Goal: Communication & Community: Participate in discussion

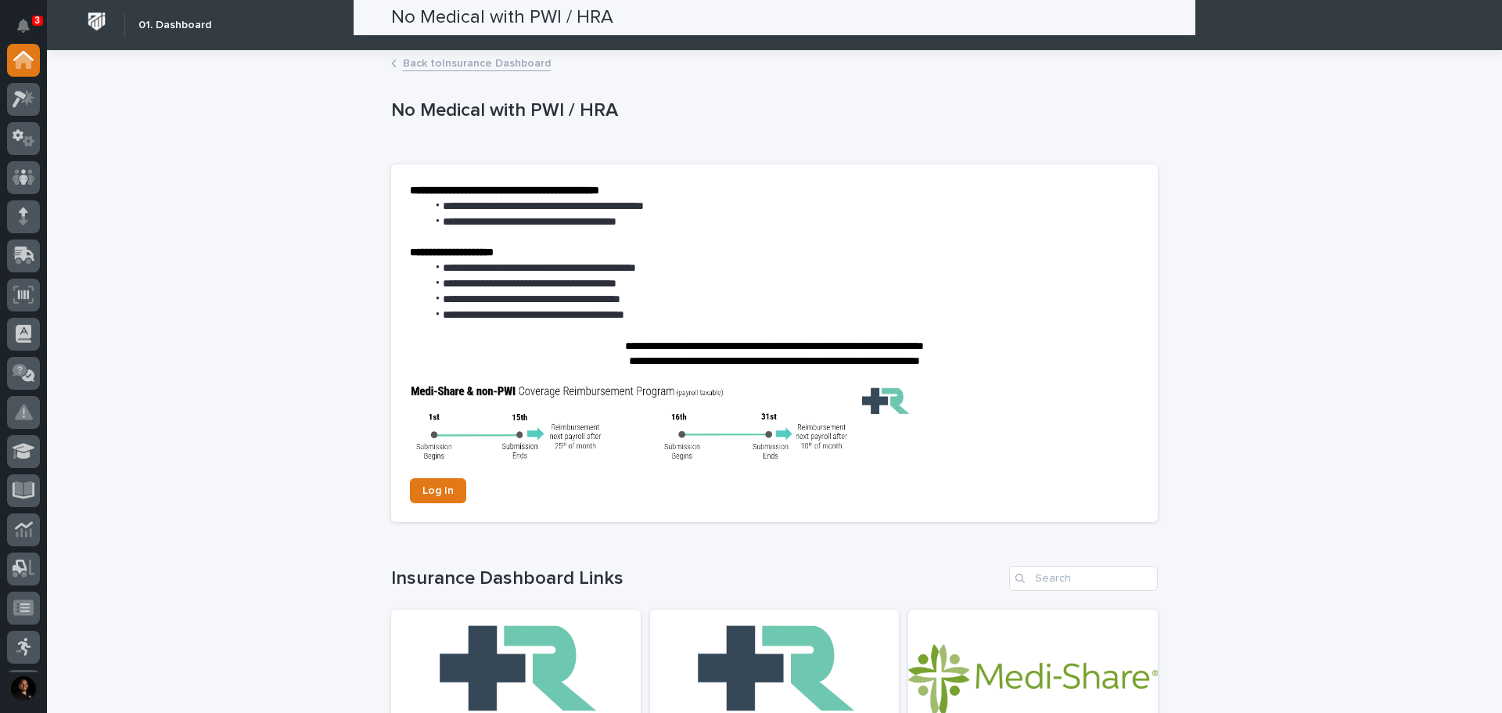
scroll to position [235, 0]
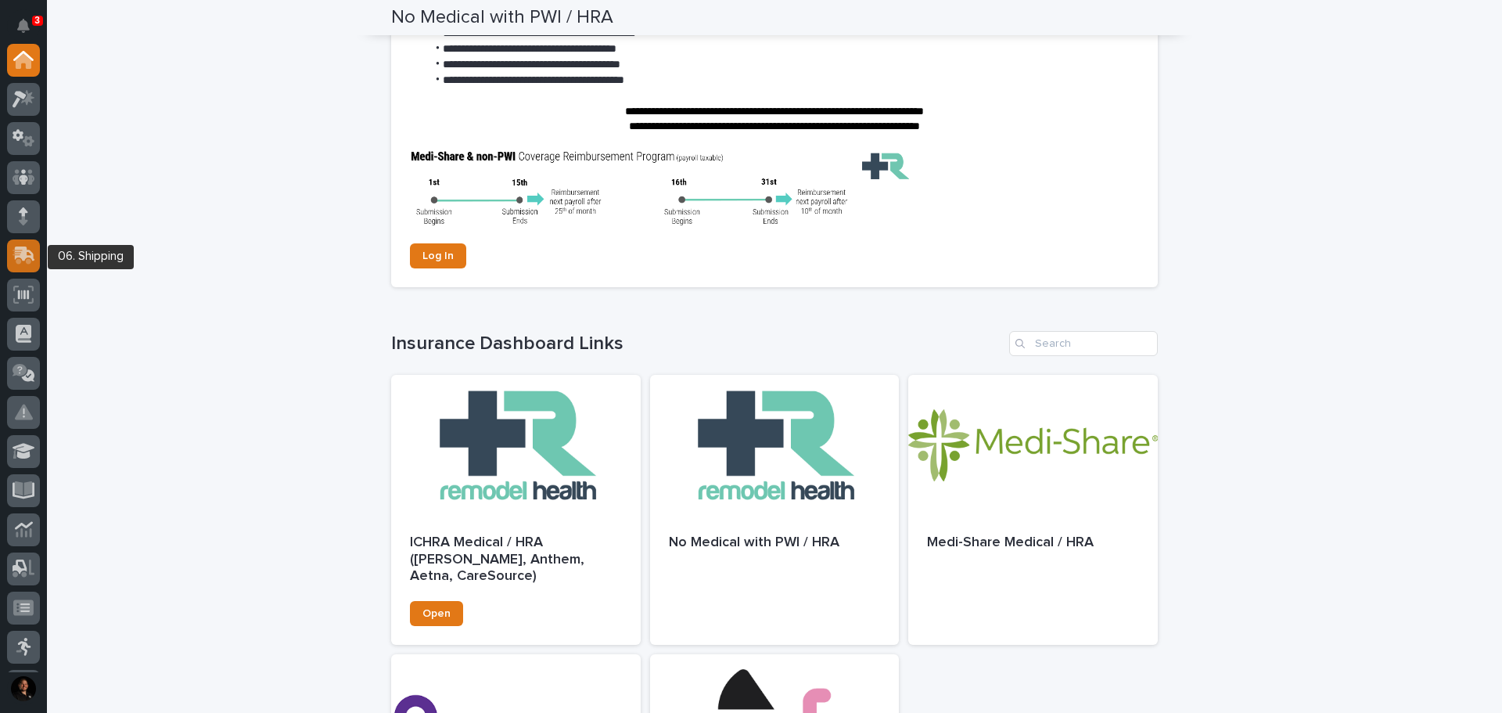
click at [34, 250] on icon at bounding box center [24, 255] width 23 height 18
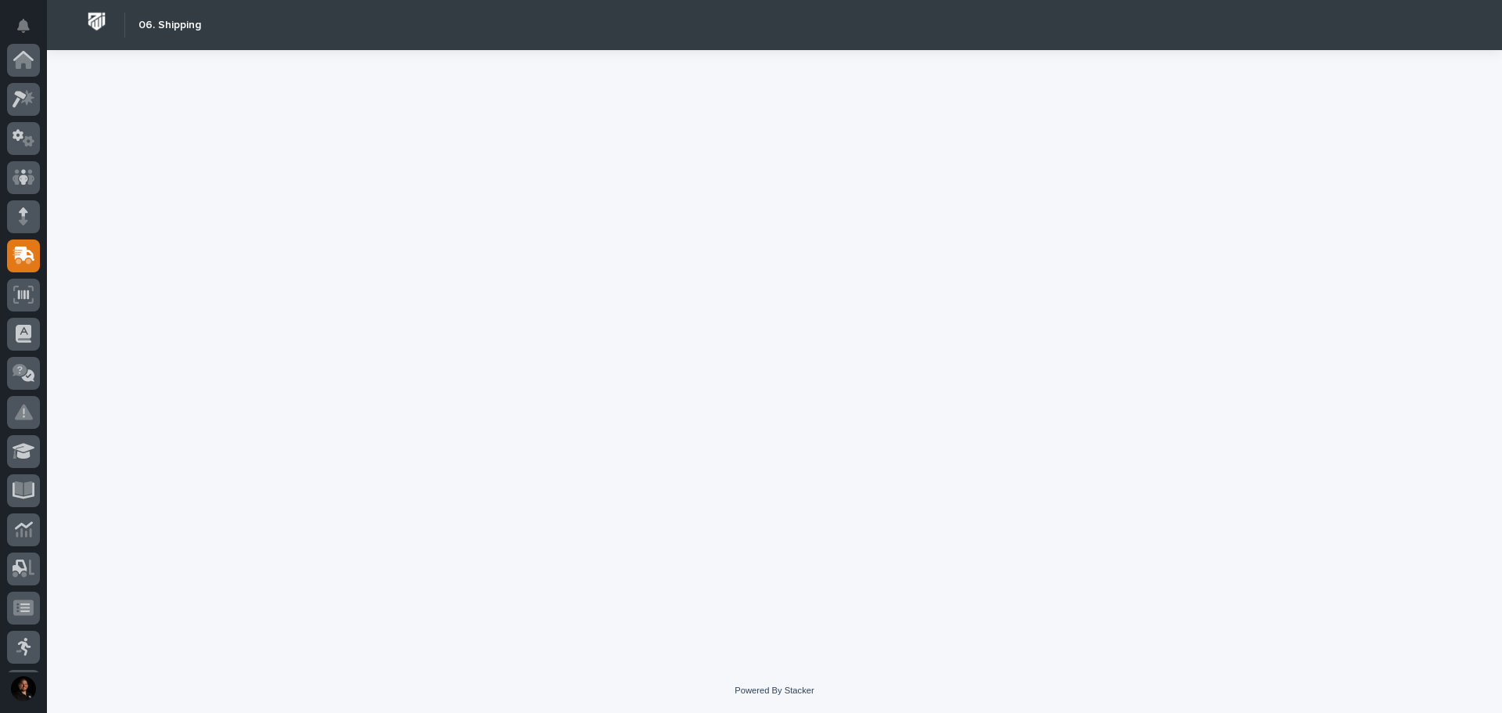
scroll to position [196, 0]
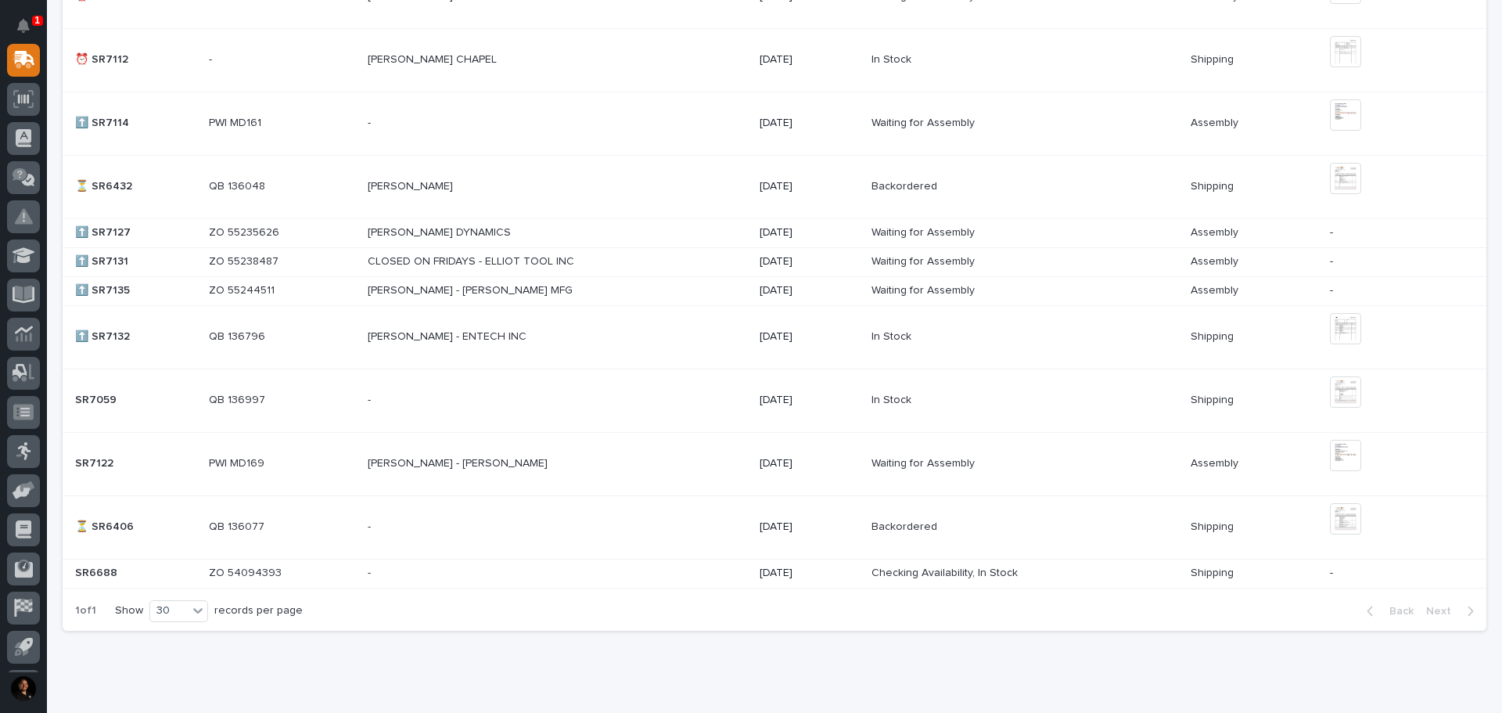
scroll to position [1017, 0]
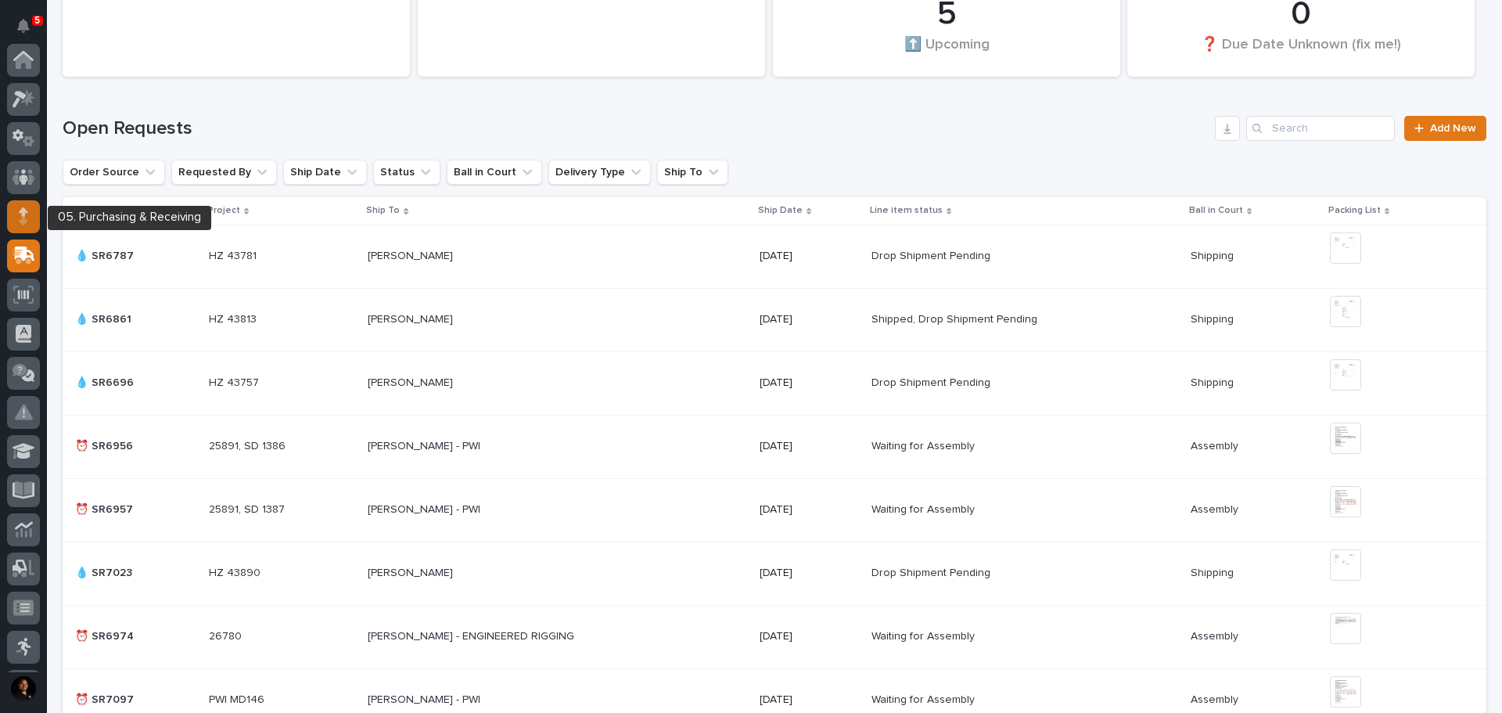
click at [27, 221] on icon at bounding box center [23, 216] width 9 height 18
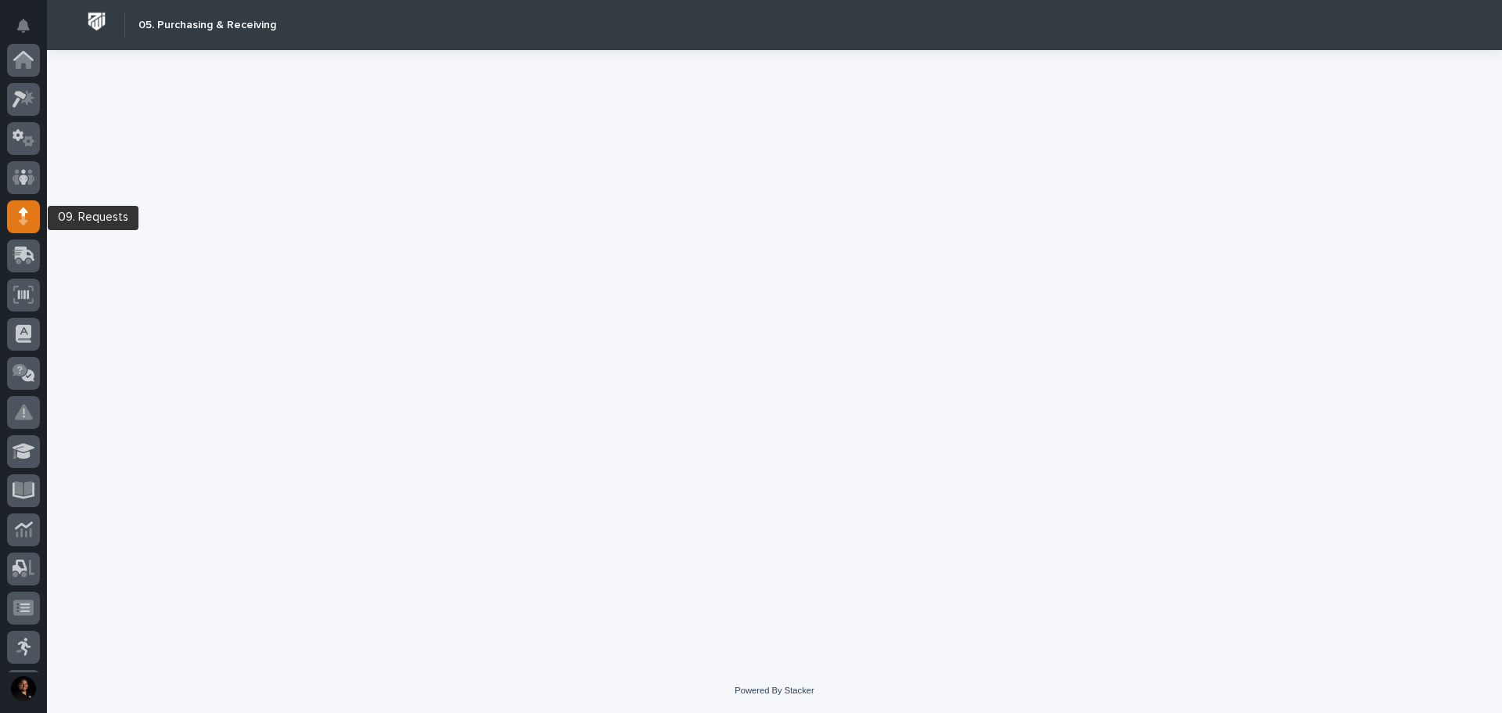
scroll to position [156, 0]
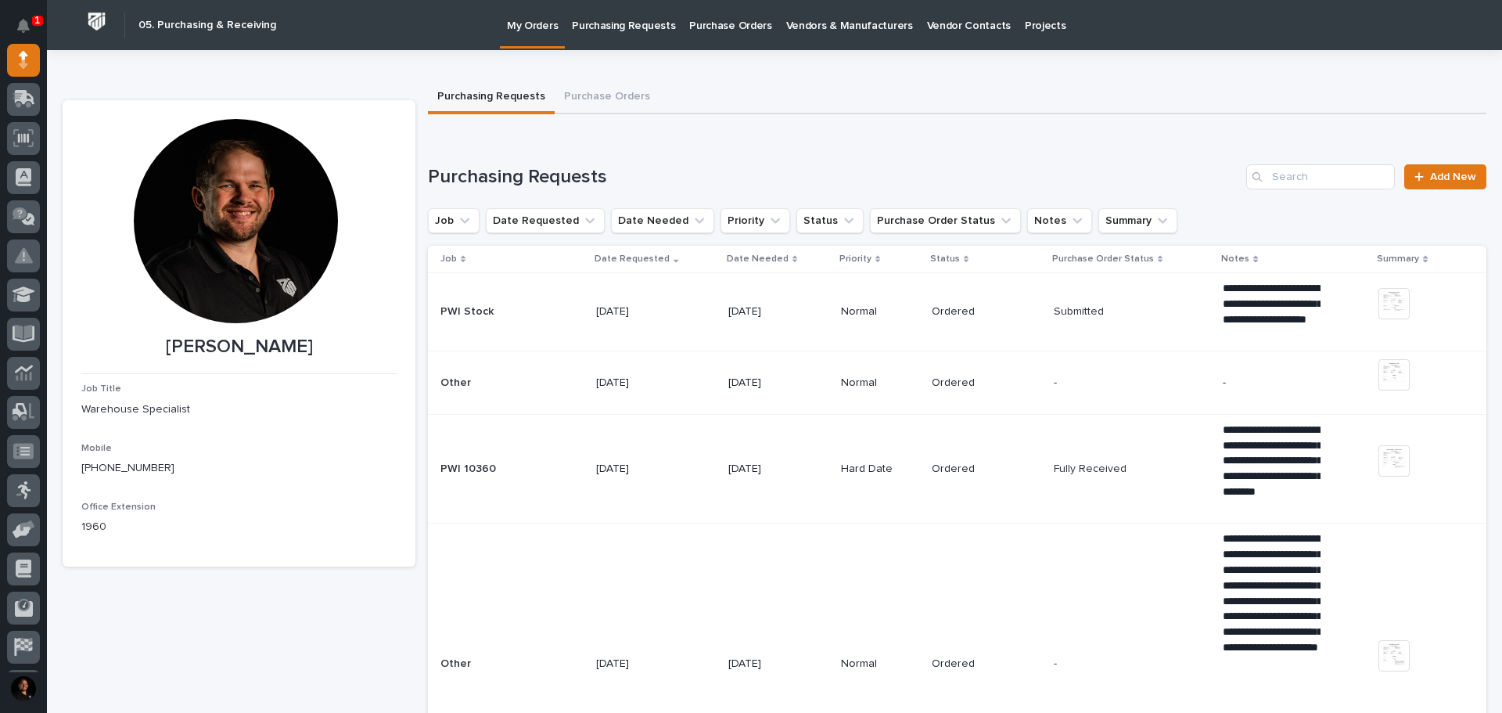
click at [716, 21] on p "Purchase Orders" at bounding box center [730, 16] width 82 height 33
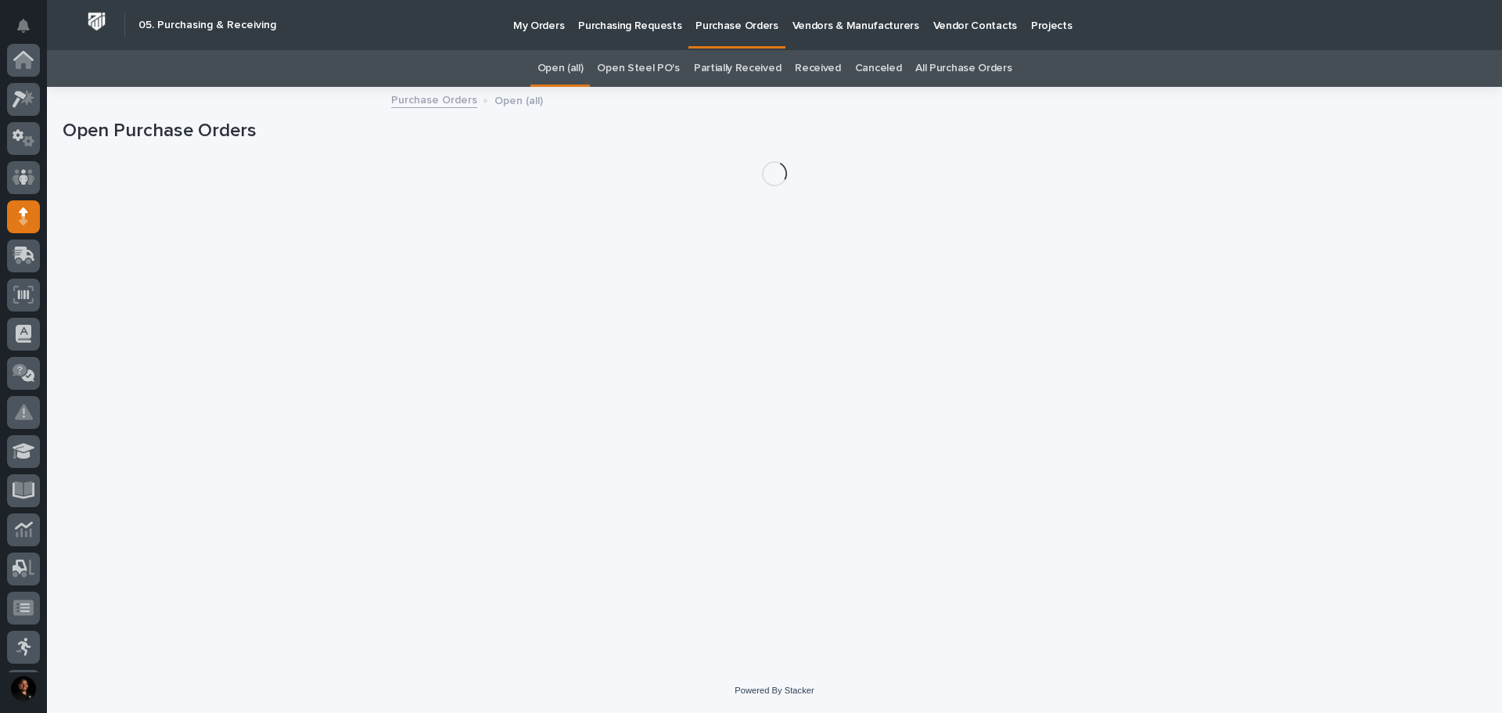
scroll to position [156, 0]
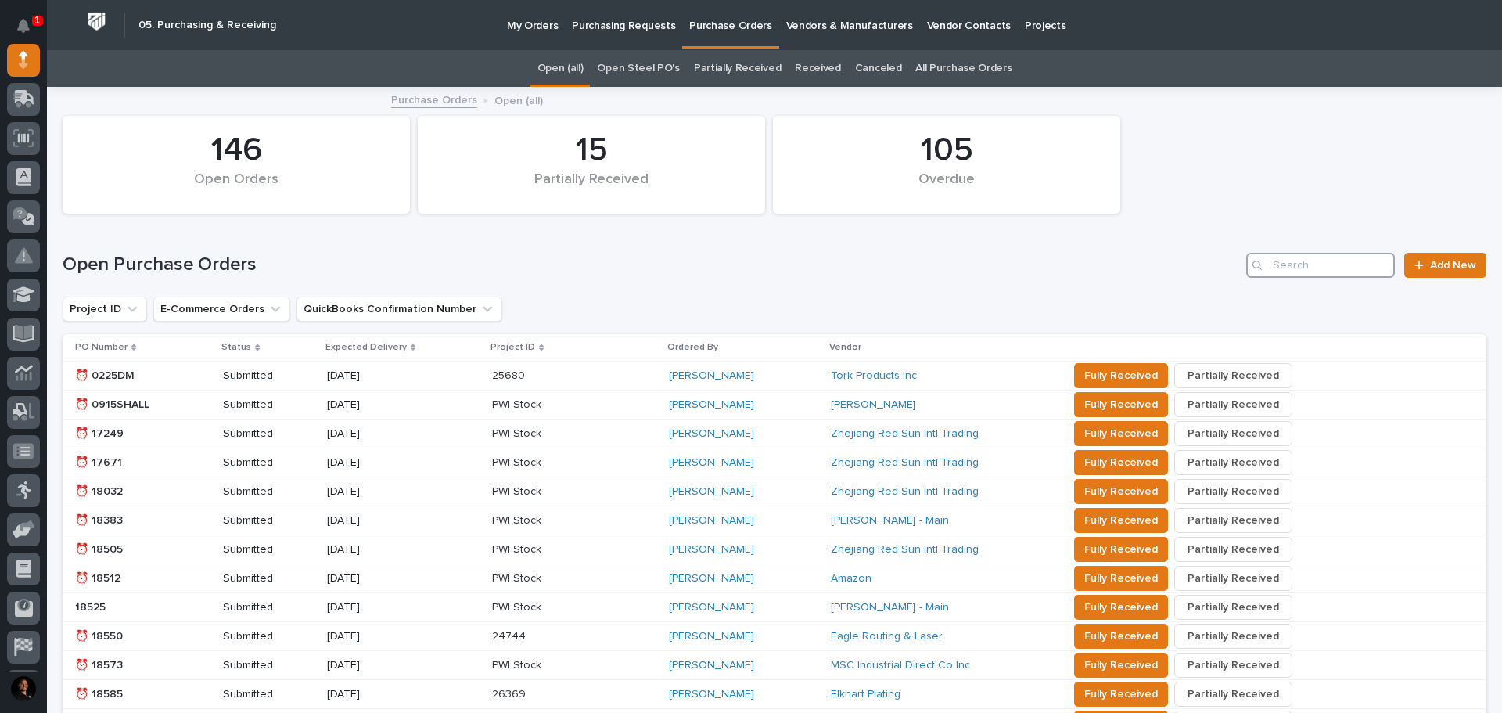
click at [1282, 260] on input "Search" at bounding box center [1320, 265] width 149 height 25
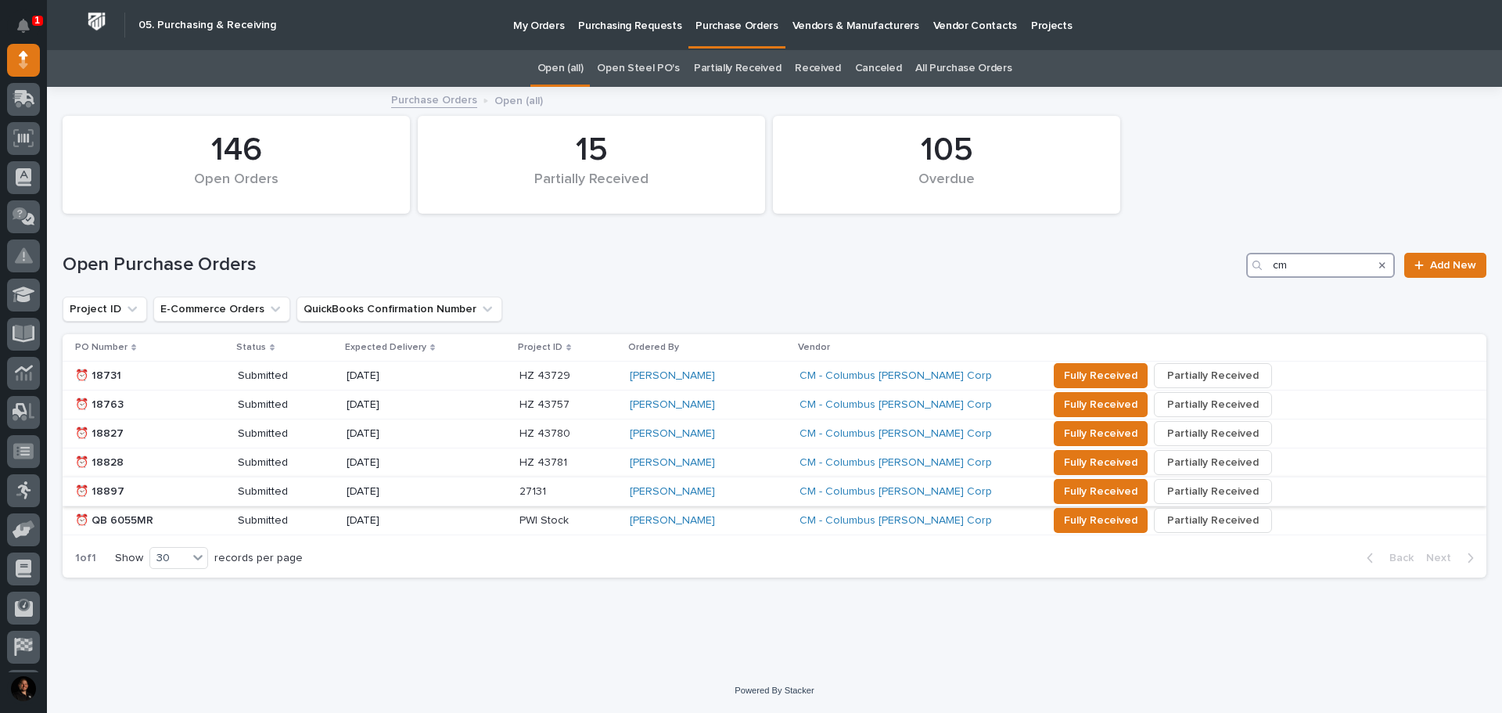
type input "cm"
click at [598, 494] on p "27131" at bounding box center [568, 491] width 98 height 13
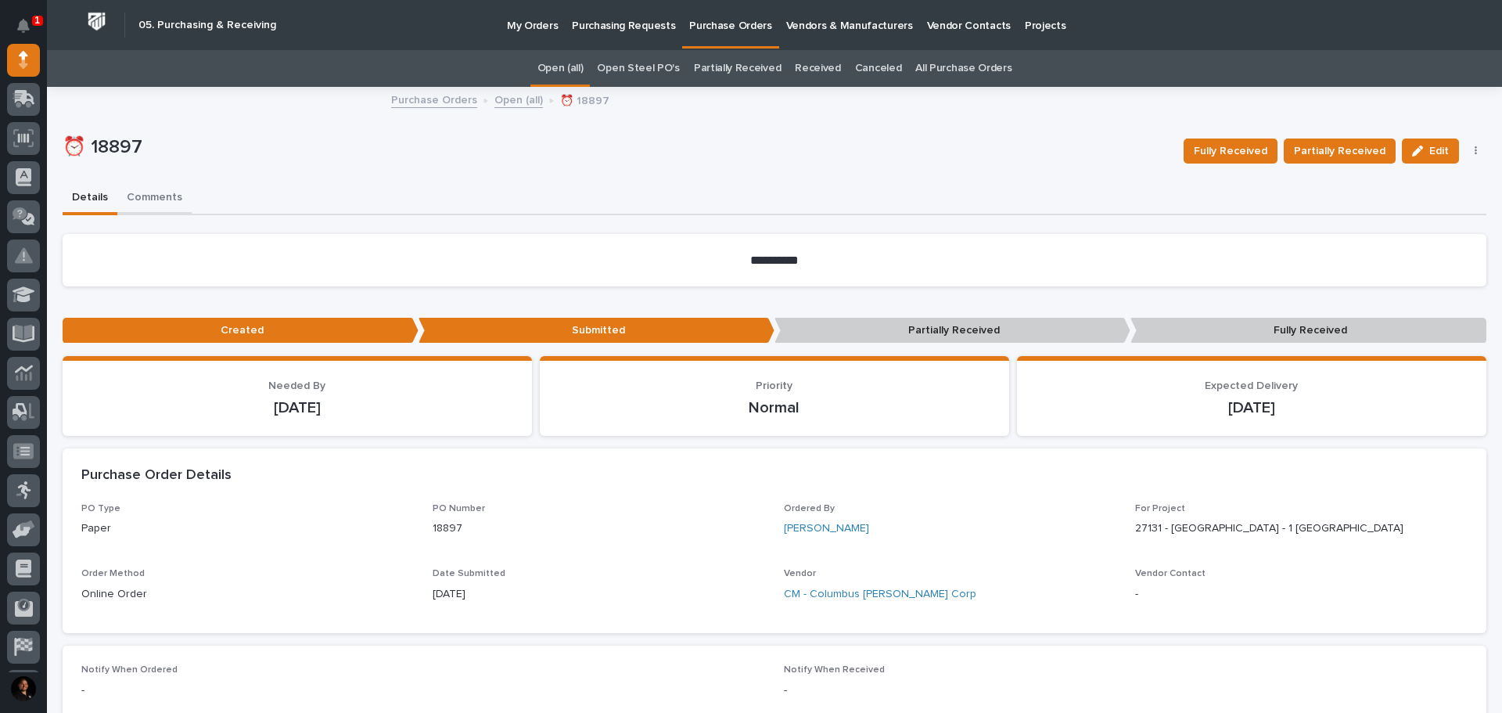
click at [148, 196] on button "Comments" at bounding box center [154, 198] width 74 height 33
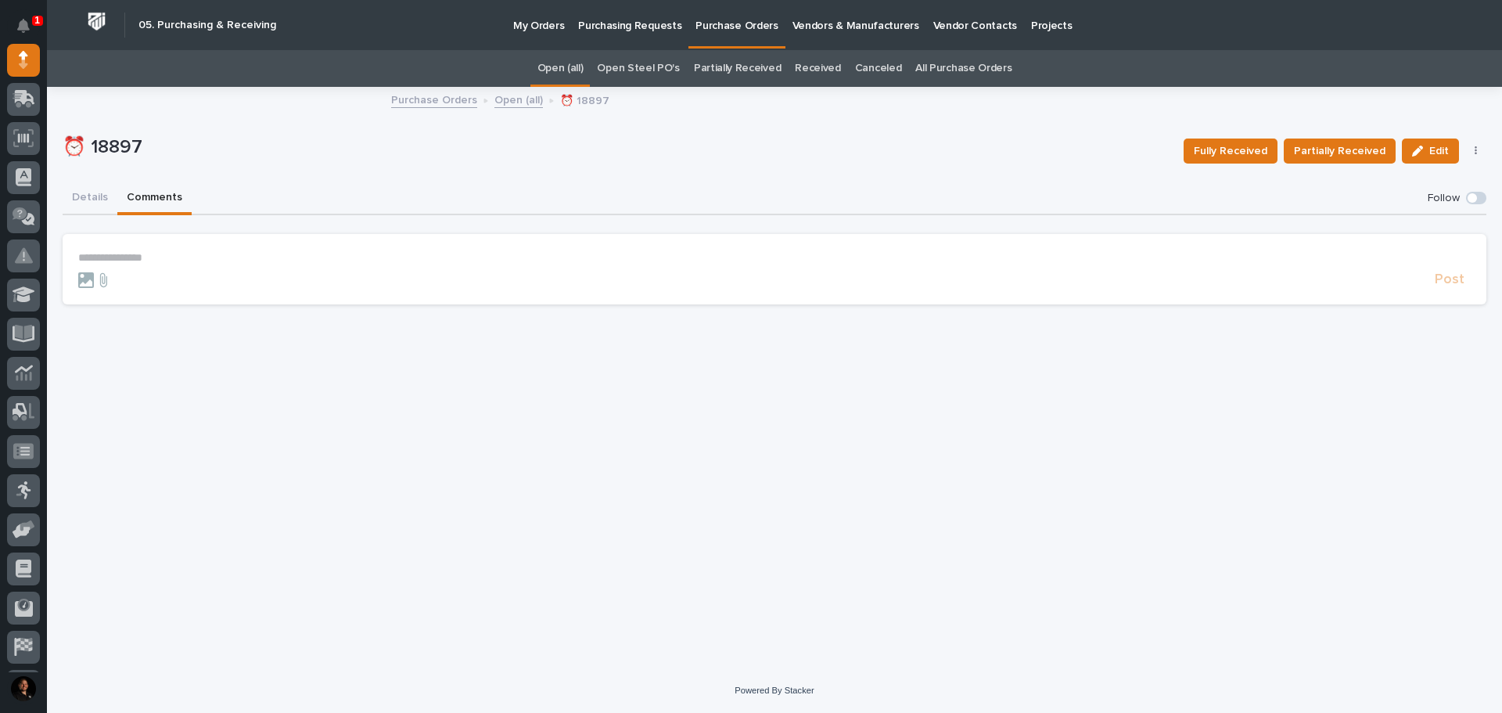
click at [145, 260] on p "**********" at bounding box center [774, 257] width 1392 height 13
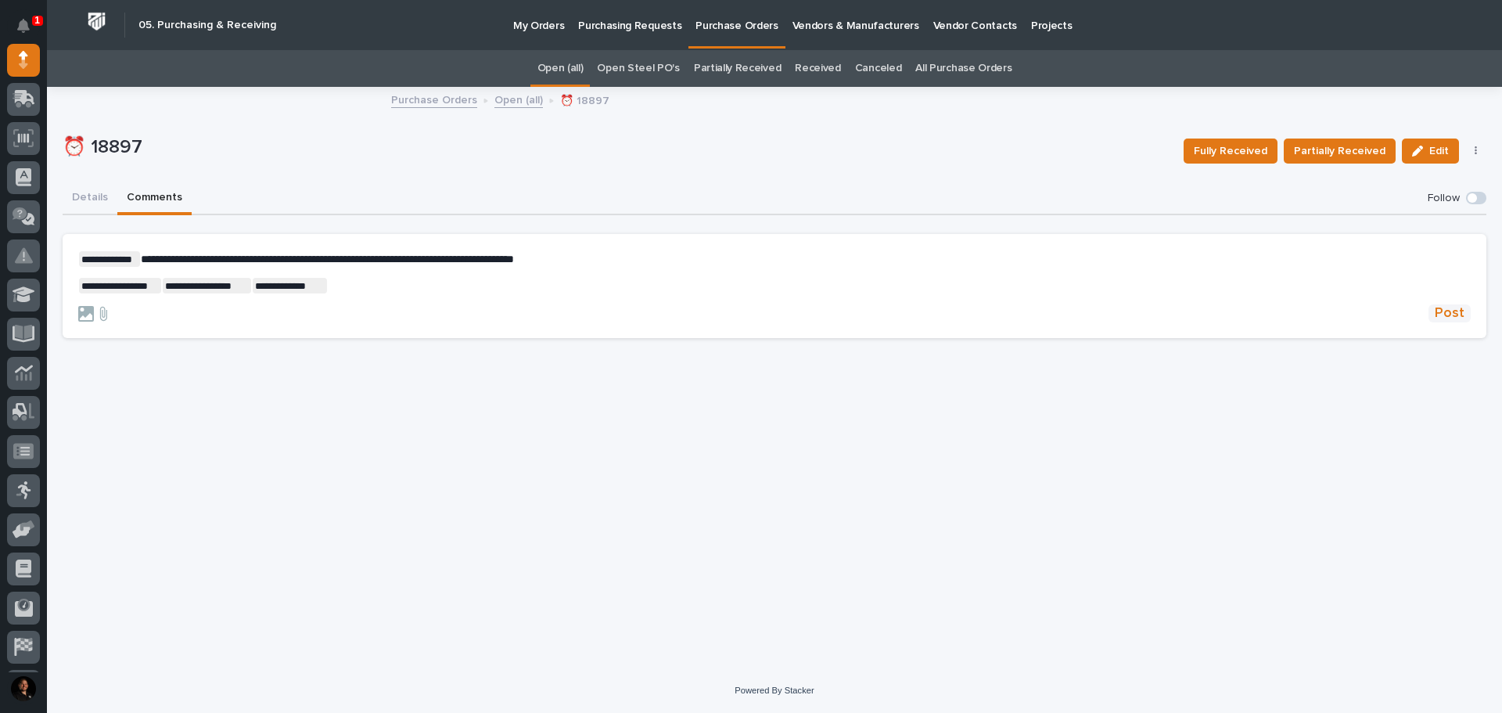
click at [1456, 314] on span "Post" at bounding box center [1449, 313] width 30 height 18
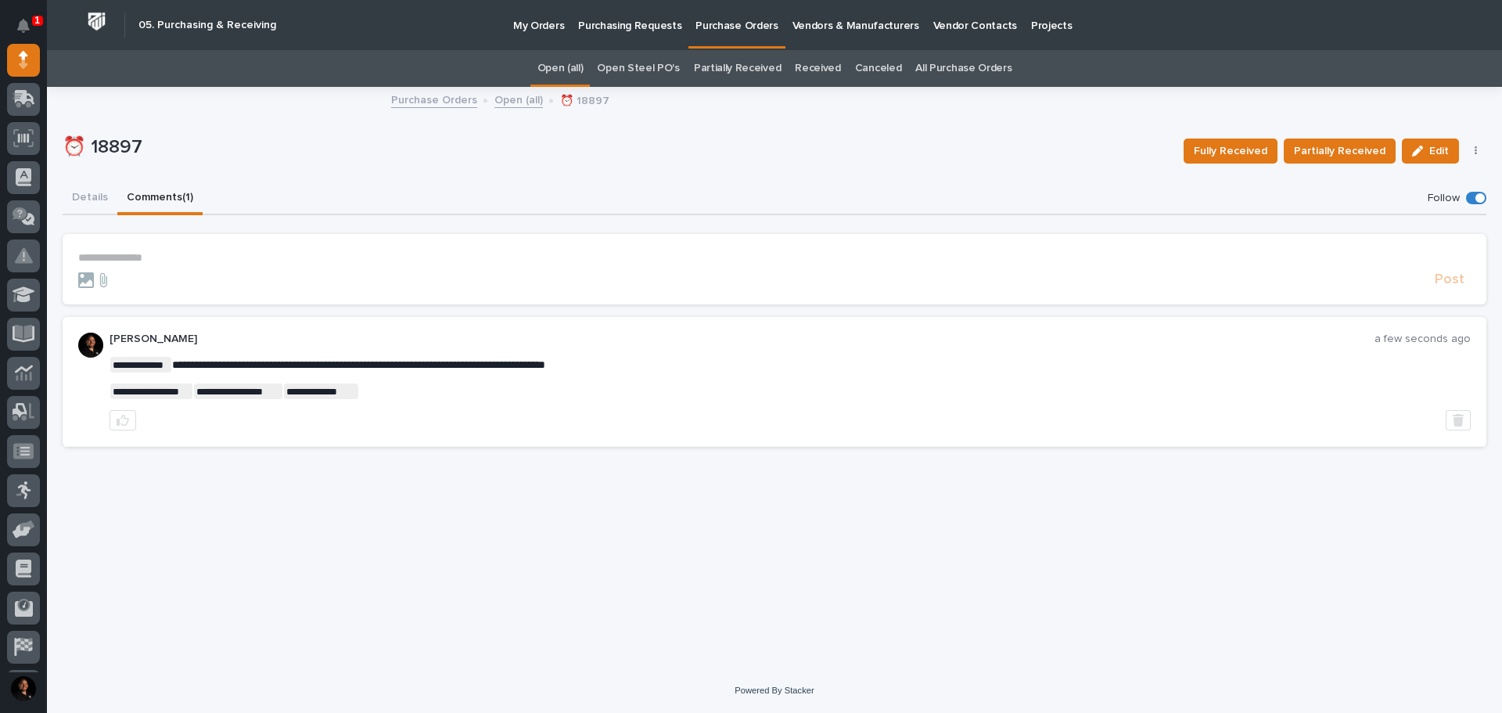
click at [695, 580] on div "**********" at bounding box center [774, 358] width 1439 height 540
click at [325, 275] on div at bounding box center [753, 280] width 1350 height 16
click at [262, 268] on form "**********" at bounding box center [774, 270] width 1392 height 38
click at [199, 250] on section "**********" at bounding box center [775, 269] width 1424 height 70
click at [110, 253] on p "**********" at bounding box center [774, 257] width 1392 height 13
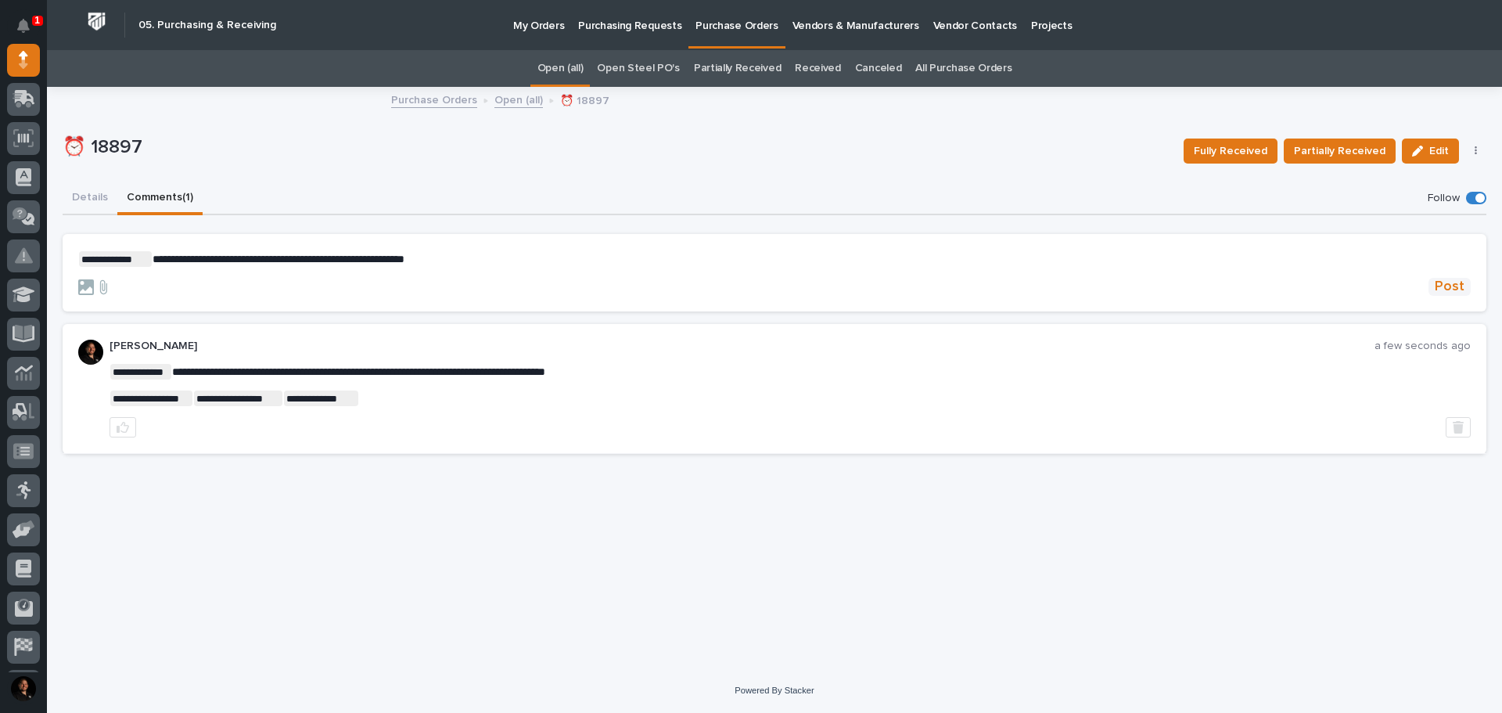
click at [1452, 278] on span "Post" at bounding box center [1449, 287] width 30 height 18
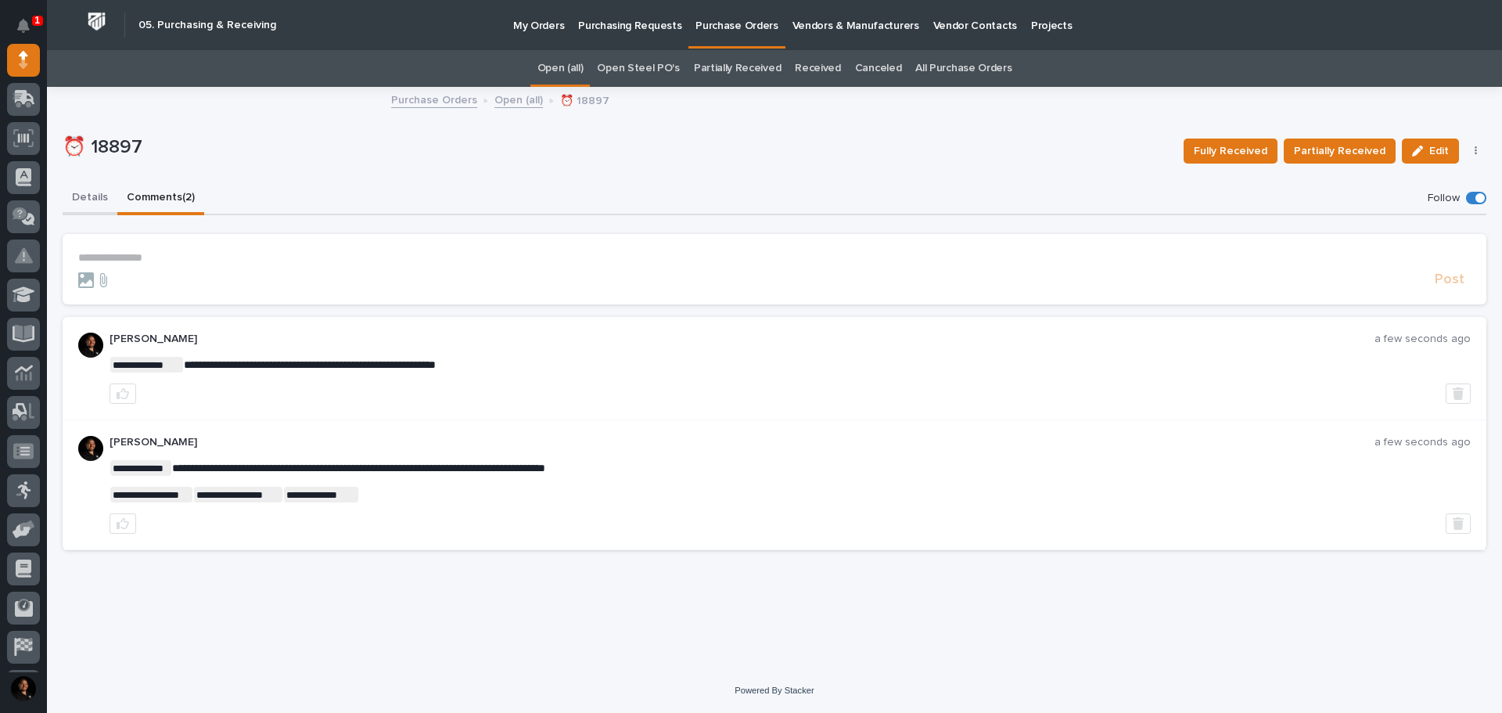
click at [99, 203] on button "Details" at bounding box center [90, 198] width 55 height 33
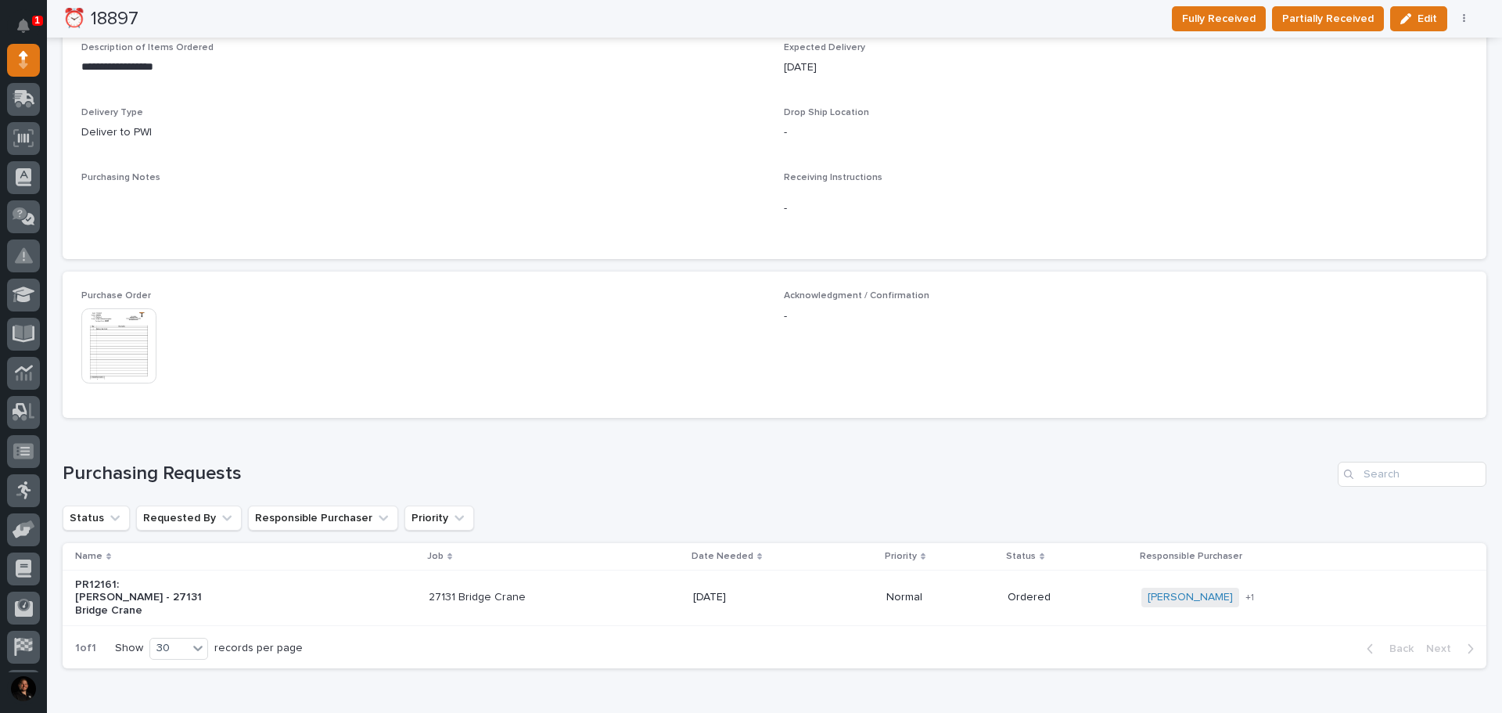
scroll to position [810, 0]
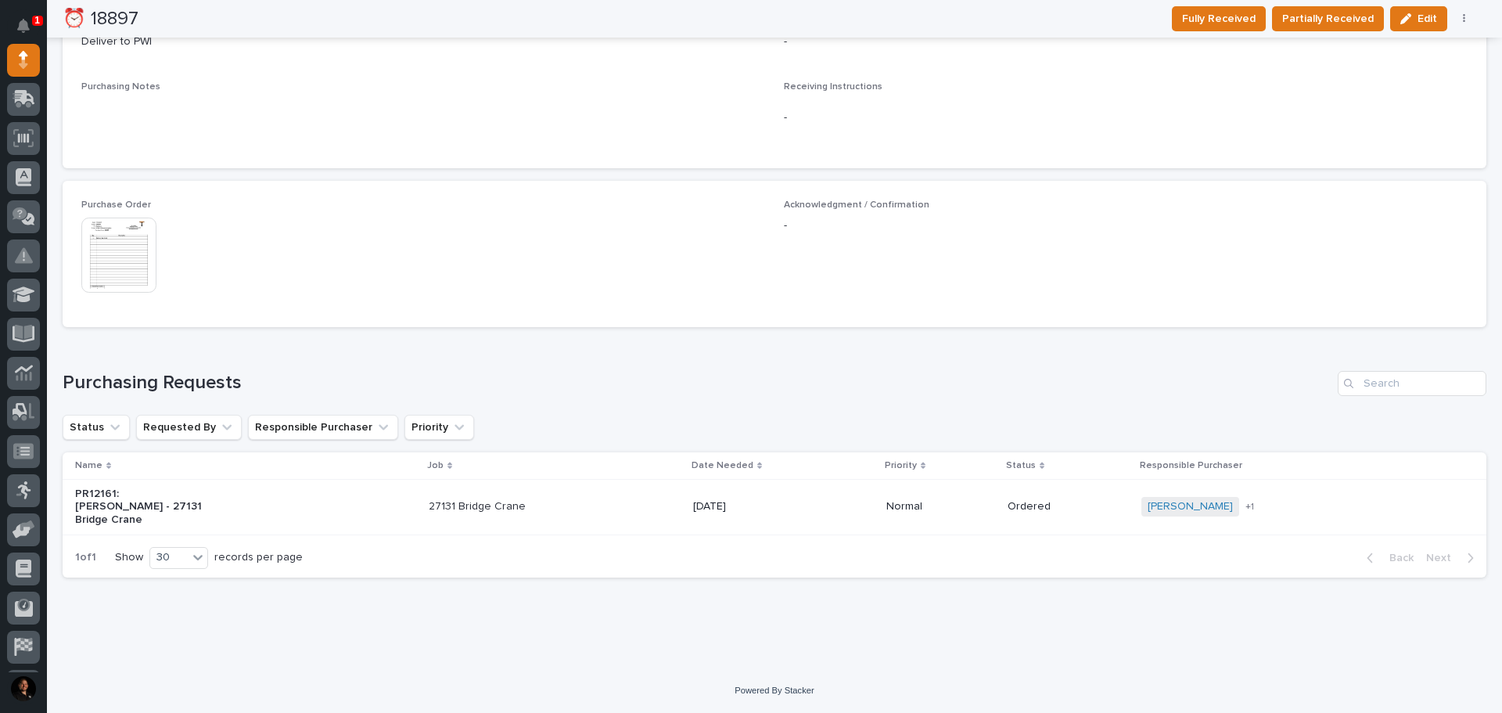
click at [503, 507] on p "27131 Bridge Crane" at bounding box center [494, 506] width 131 height 13
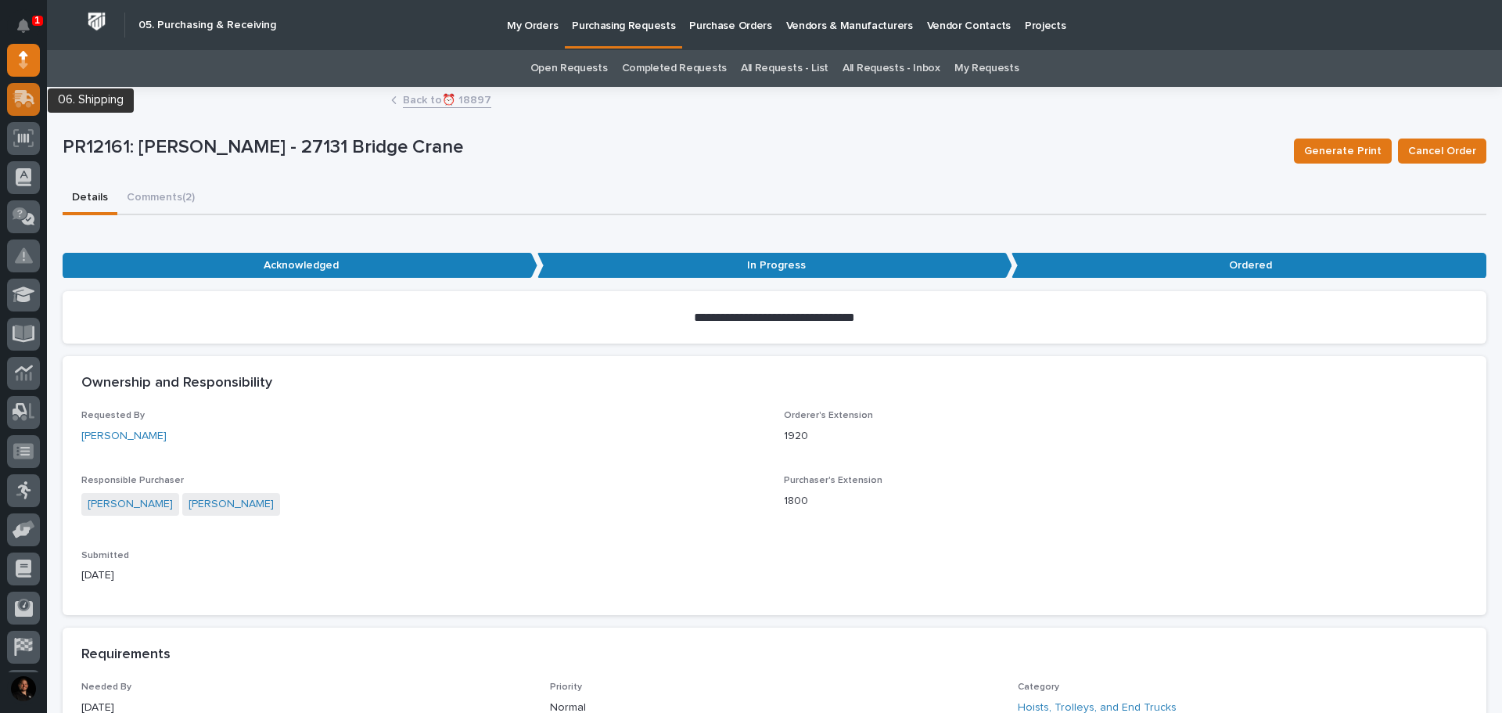
click at [16, 106] on icon at bounding box center [22, 100] width 19 height 15
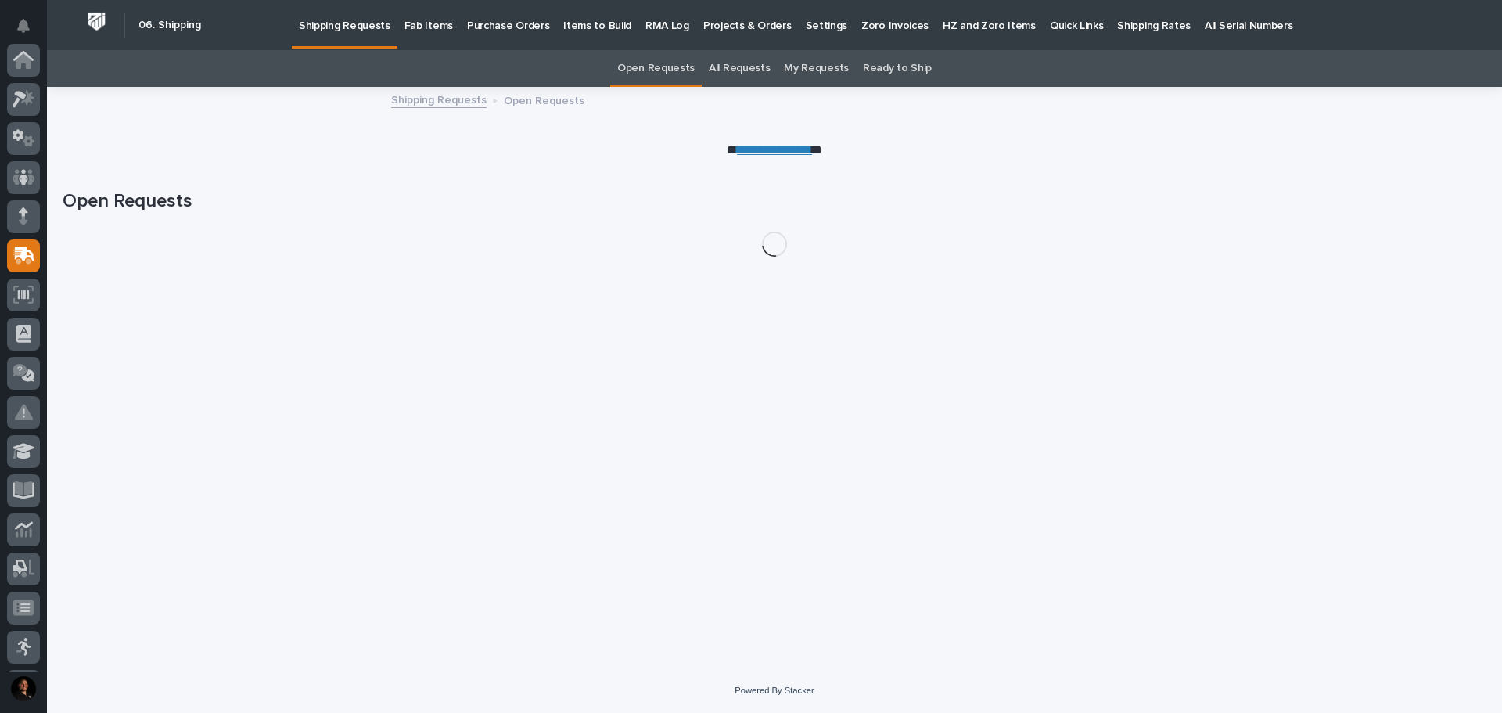
scroll to position [196, 0]
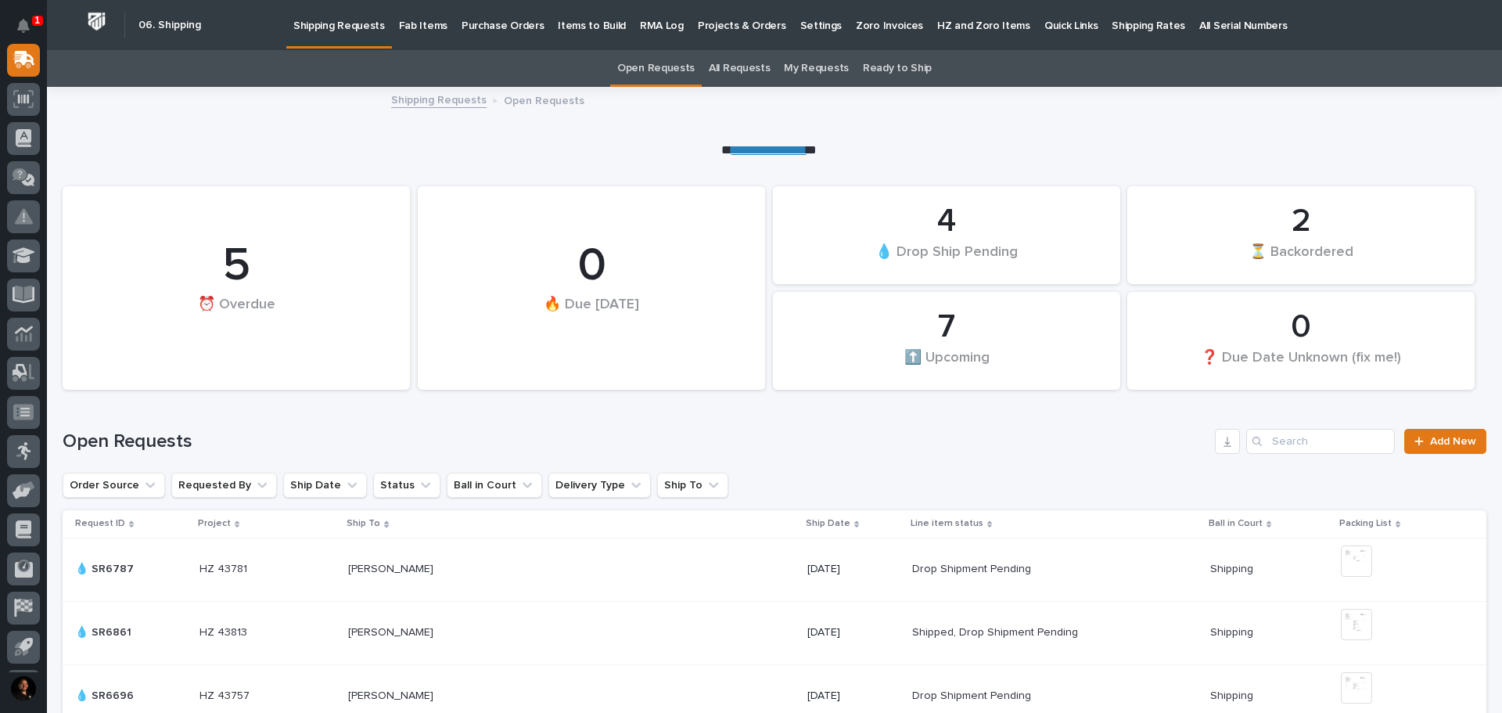
click at [433, 13] on p "Fab Items" at bounding box center [423, 16] width 48 height 33
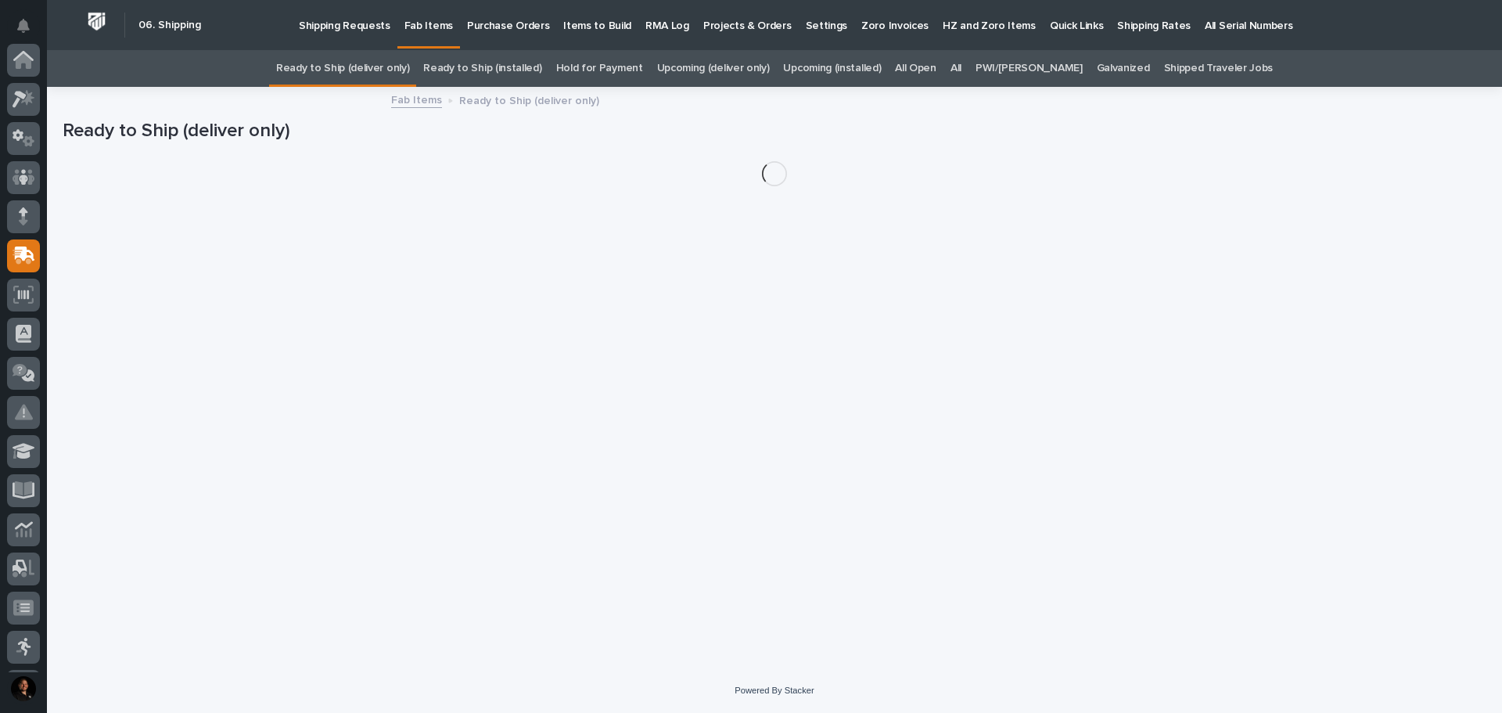
scroll to position [196, 0]
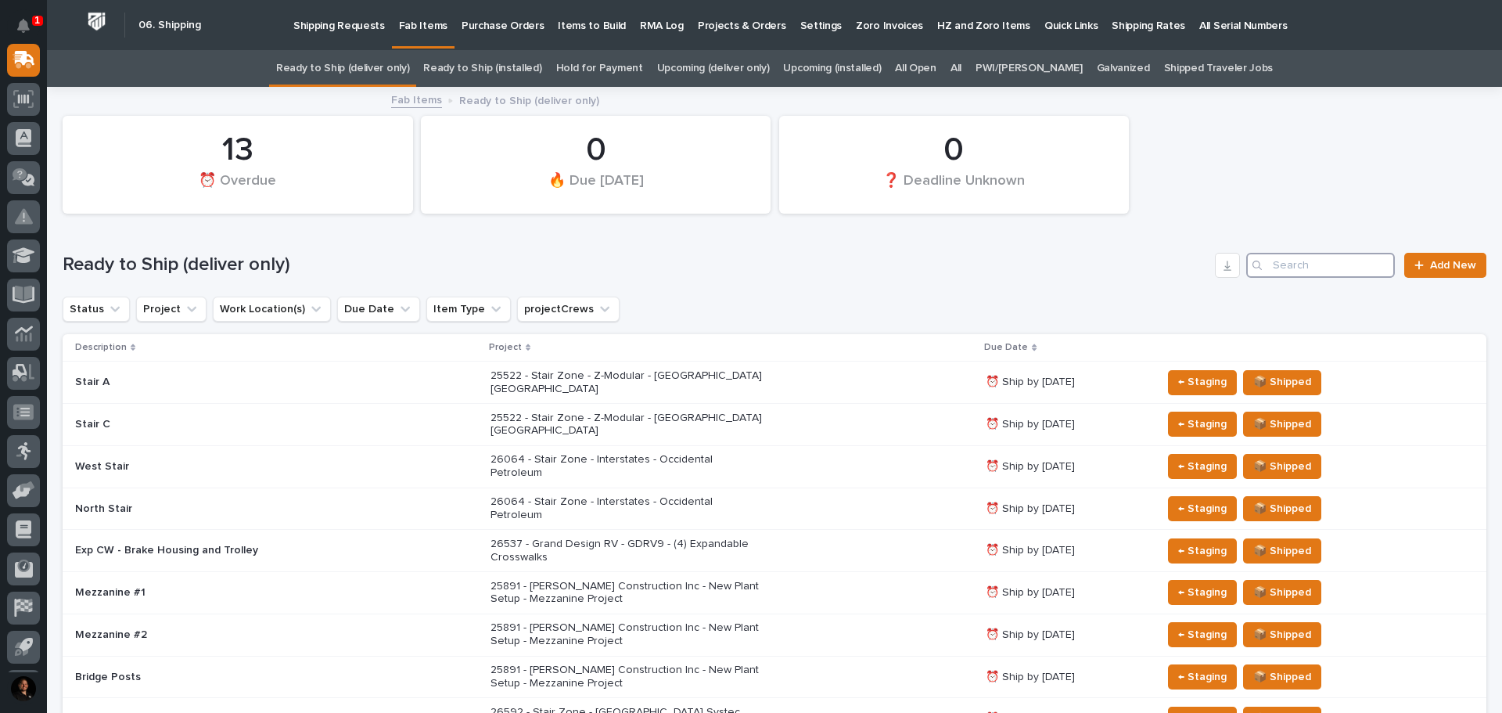
click at [1363, 268] on input "Search" at bounding box center [1320, 265] width 149 height 25
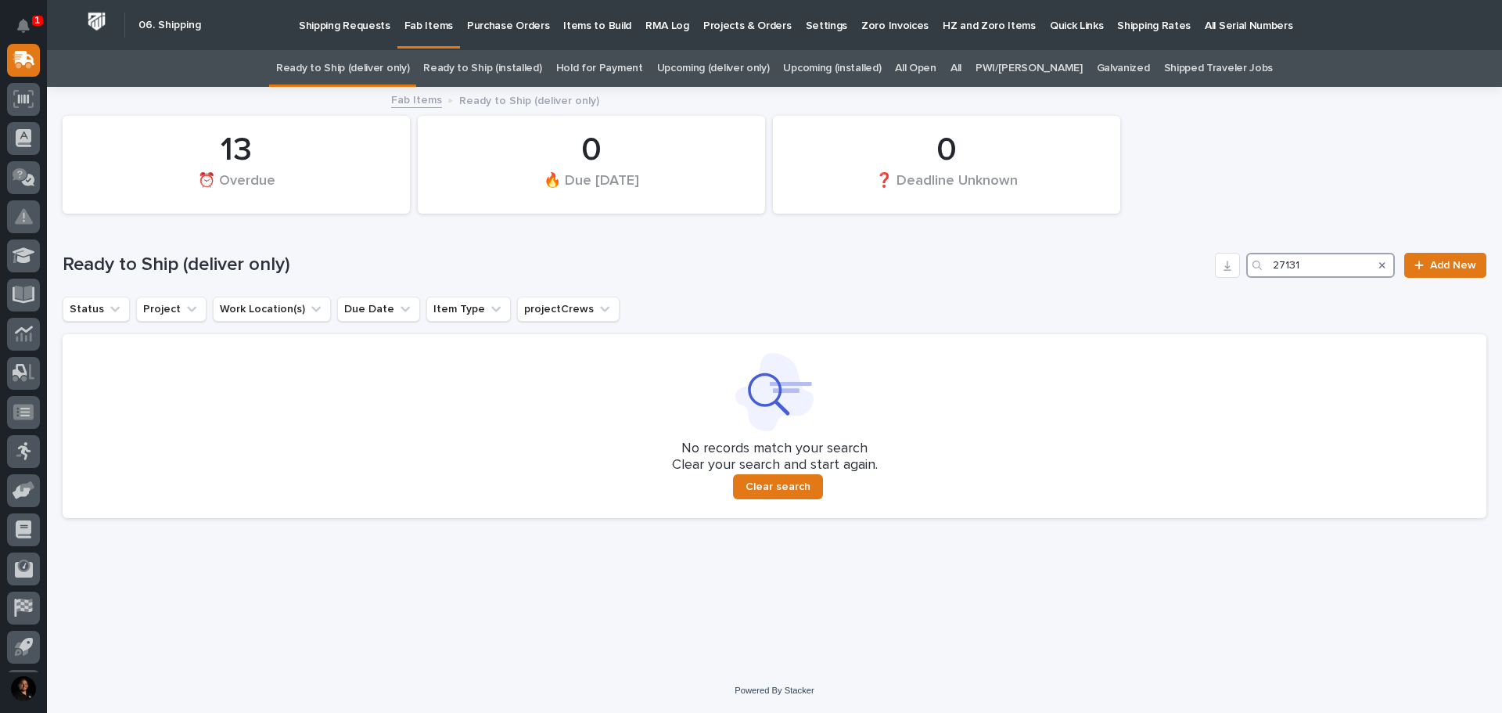
type input "27131"
click at [961, 69] on link "All" at bounding box center [955, 68] width 11 height 37
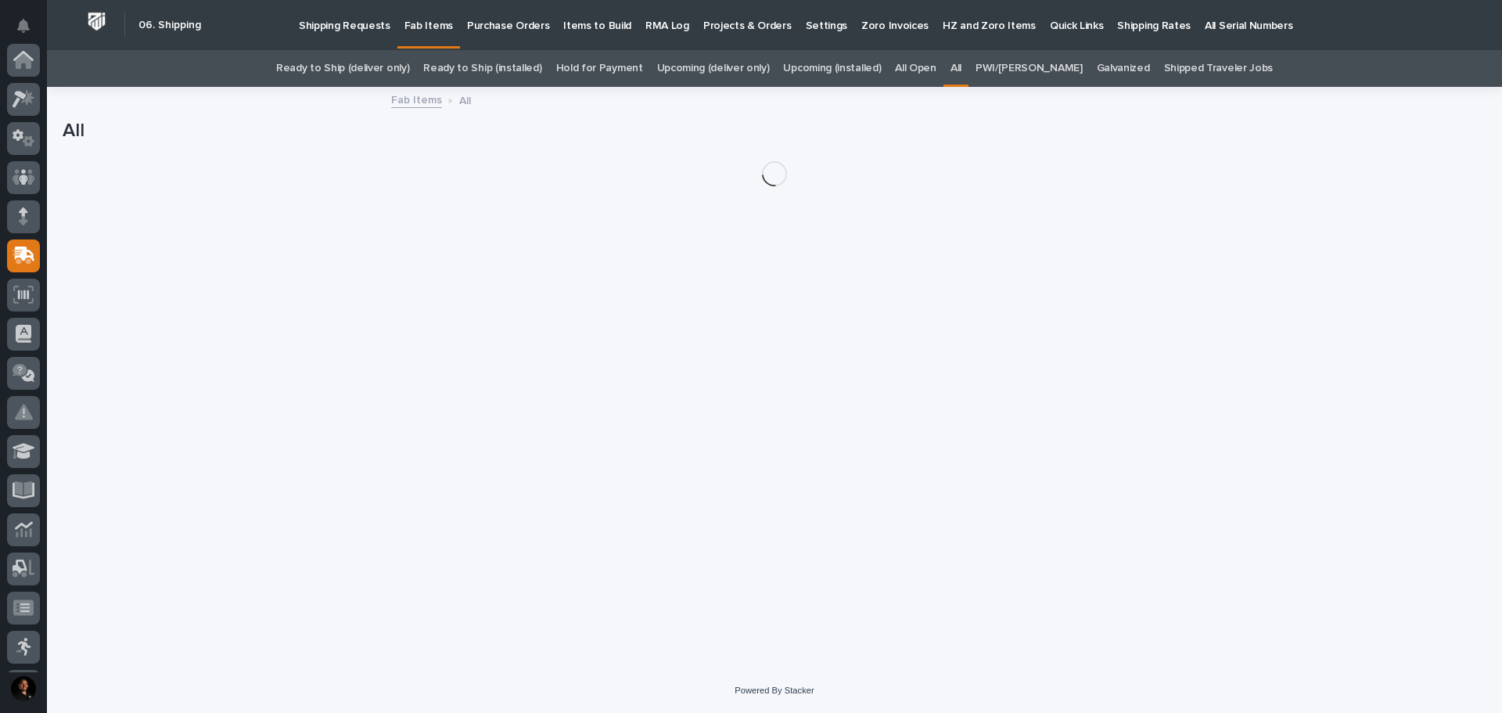
scroll to position [196, 0]
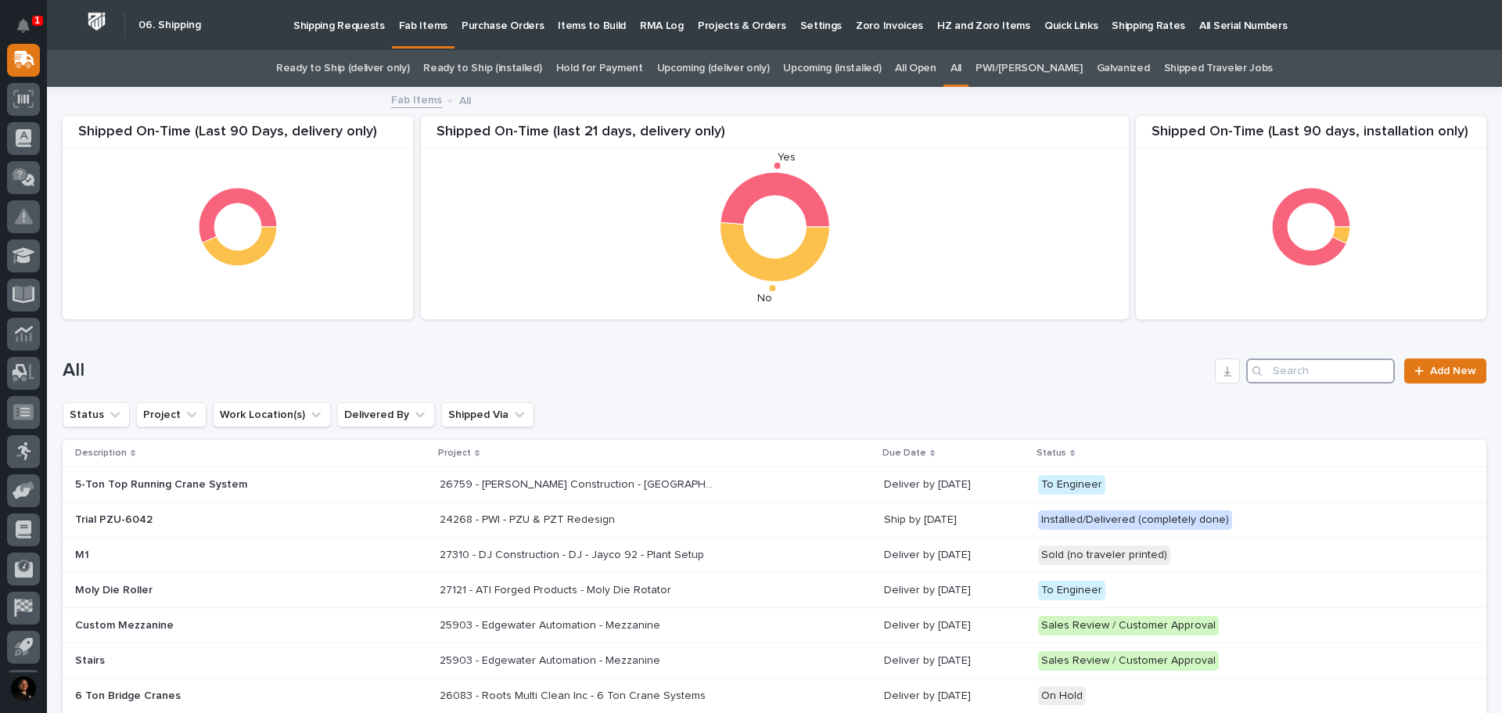
click at [1266, 375] on input "Search" at bounding box center [1320, 370] width 149 height 25
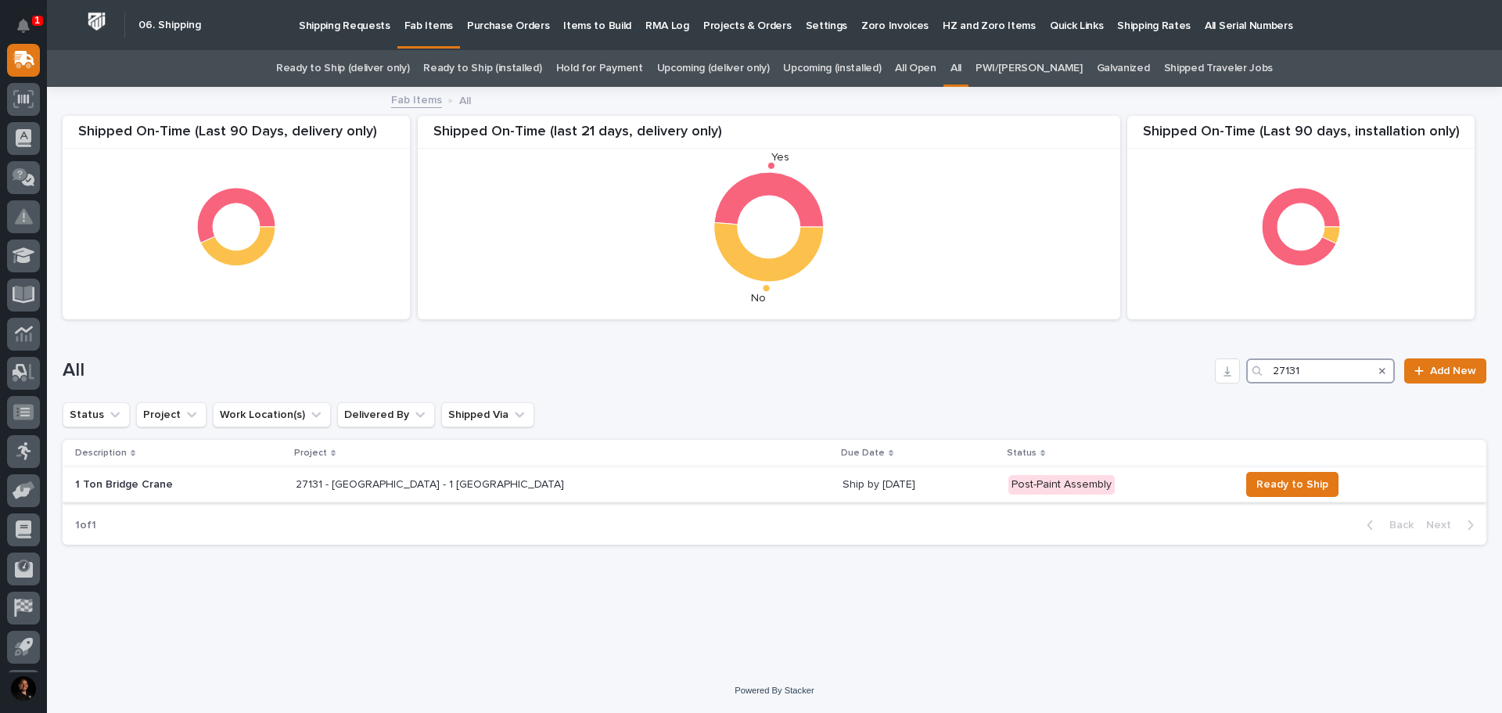
type input "27131"
click at [220, 492] on div "1 Ton Bridge Crane" at bounding box center [179, 485] width 208 height 26
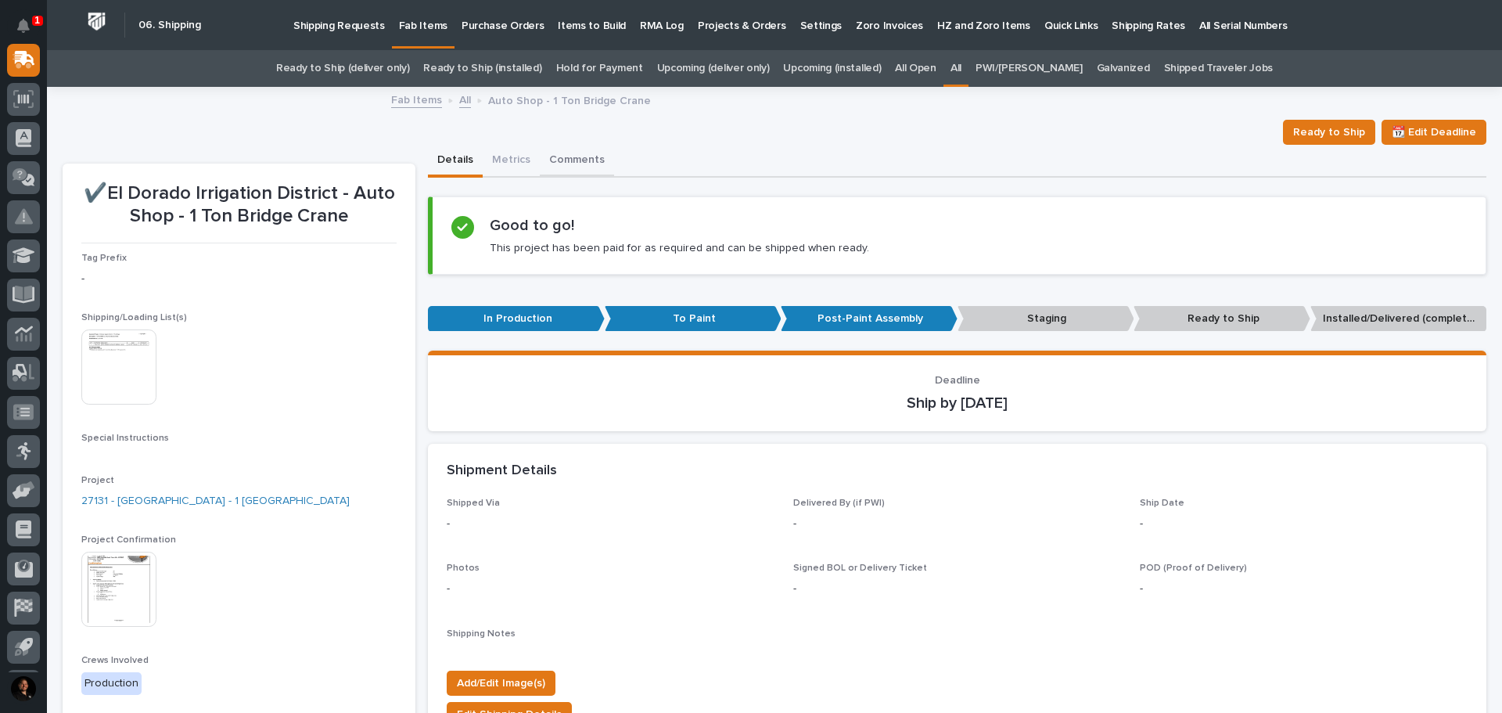
click at [582, 161] on button "Comments" at bounding box center [577, 161] width 74 height 33
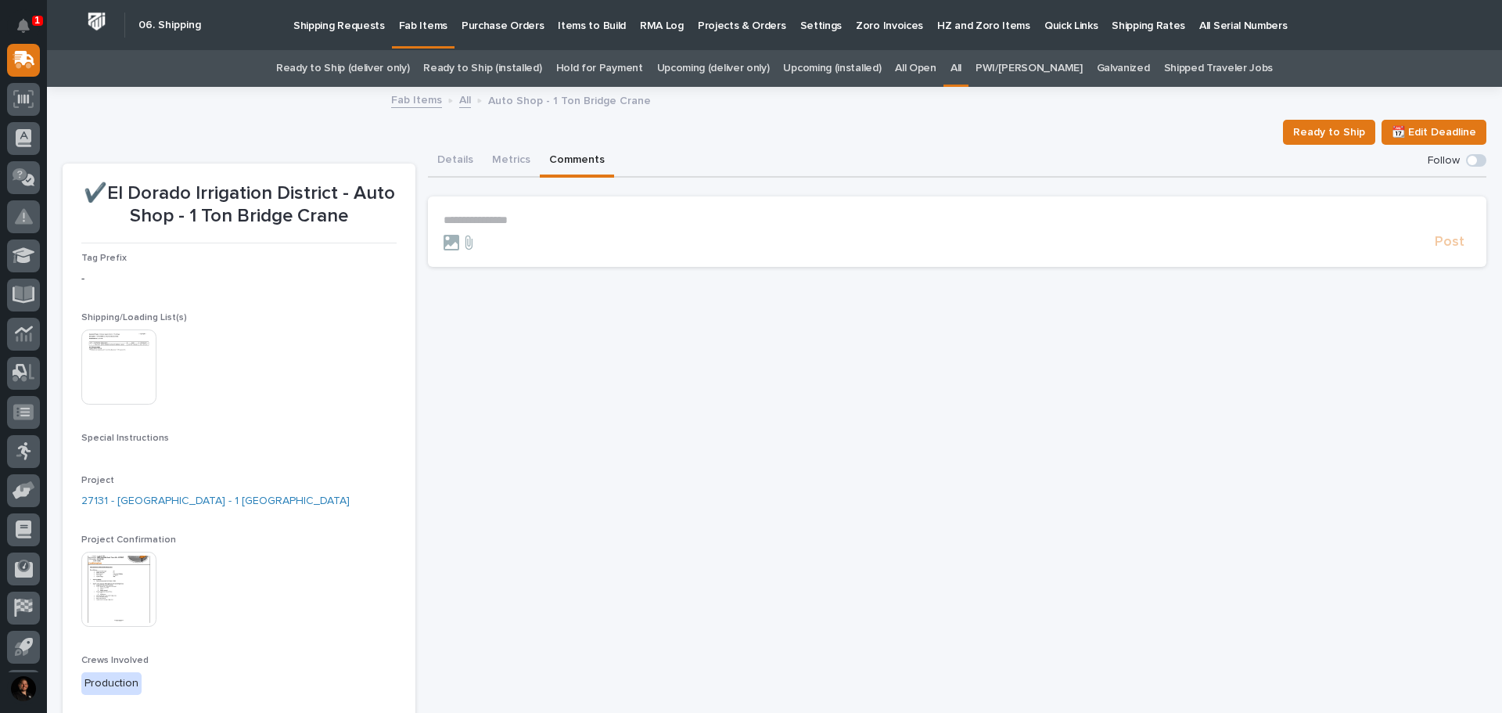
click at [521, 221] on p "**********" at bounding box center [956, 220] width 1027 height 13
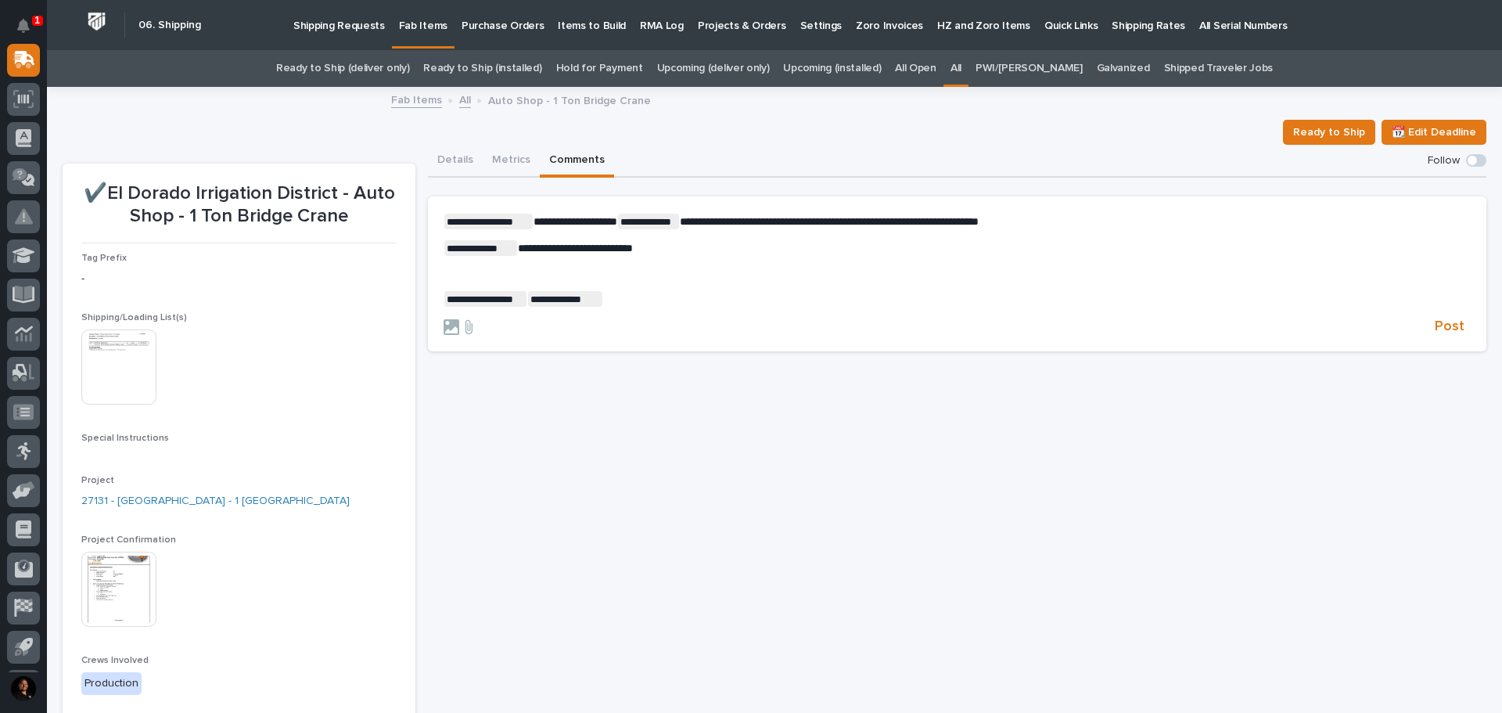
click at [978, 218] on span "**********" at bounding box center [829, 221] width 299 height 11
click at [1451, 322] on span "Post" at bounding box center [1449, 327] width 30 height 18
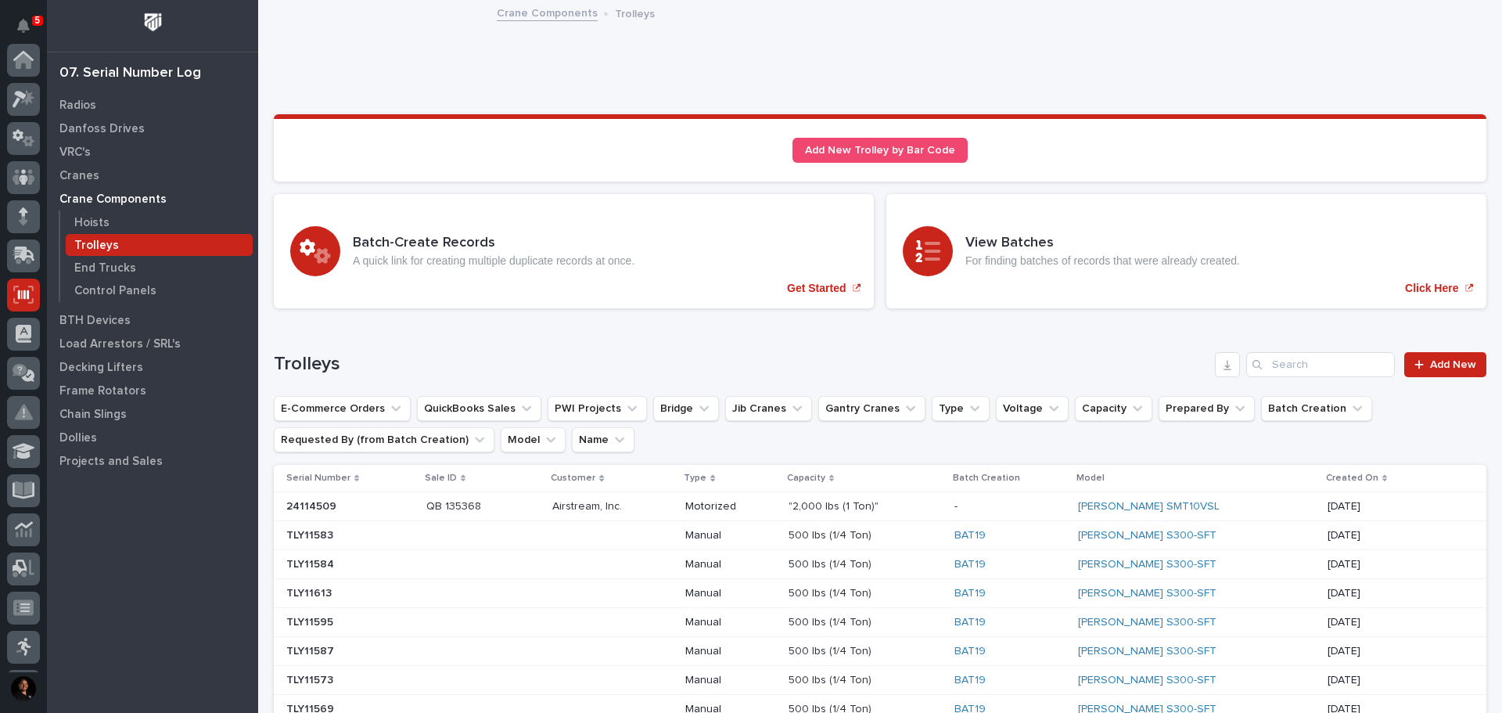
scroll to position [232, 0]
